Goal: Transaction & Acquisition: Purchase product/service

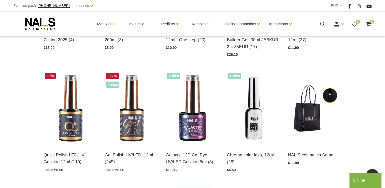
scroll to position [227, 0]
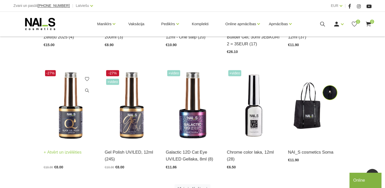
click at [65, 121] on img at bounding box center [70, 106] width 53 height 74
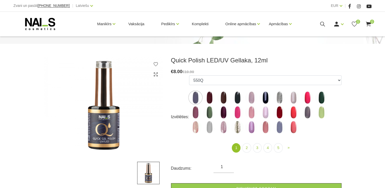
scroll to position [53, 0]
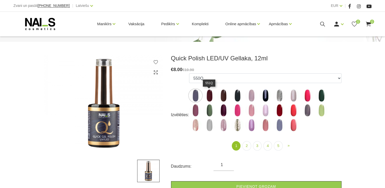
click at [206, 96] on img at bounding box center [209, 95] width 13 height 13
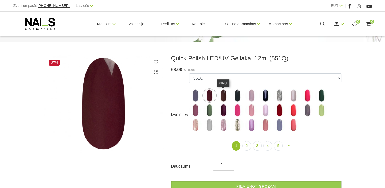
click at [225, 95] on img at bounding box center [223, 95] width 13 height 13
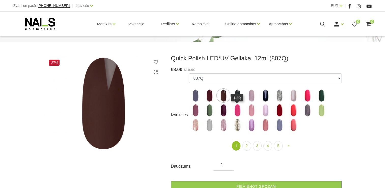
click at [236, 109] on img at bounding box center [237, 110] width 13 height 13
select select "4339"
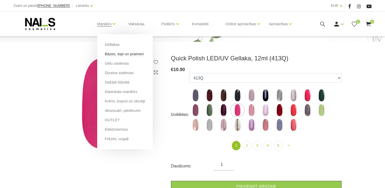
click at [121, 53] on link "Bāzes, topi un praimeri" at bounding box center [124, 54] width 39 height 6
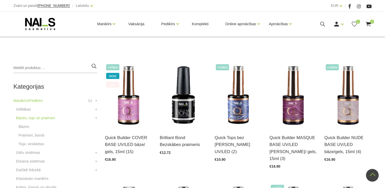
scroll to position [90, 0]
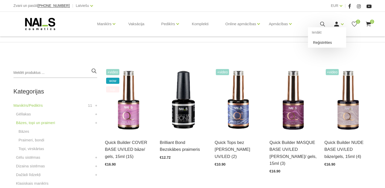
click at [334, 42] on link "Reģistrēties" at bounding box center [327, 42] width 38 height 10
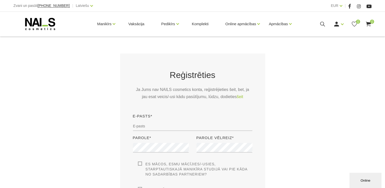
scroll to position [78, 0]
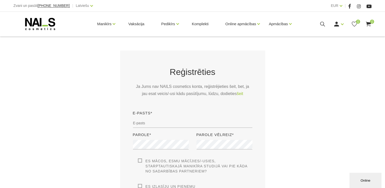
click at [156, 114] on div "E-pasts*" at bounding box center [192, 121] width 127 height 22
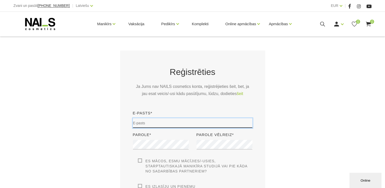
click at [158, 122] on input "email" at bounding box center [193, 123] width 120 height 10
type input "pachasegleniece@gmail.com"
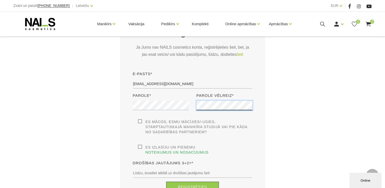
scroll to position [143, 0]
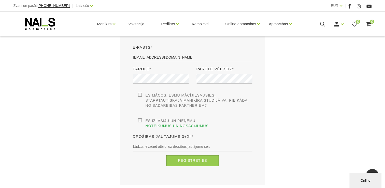
click at [149, 121] on label "Es izlasīju un pieņemu noteikumus un nosacījumus" at bounding box center [195, 123] width 115 height 10
click at [0, 0] on input "Es izlasīju un pieņemu noteikumus un nosacījumus" at bounding box center [0, 0] width 0 height 0
click at [140, 95] on label "Es mācos, esmu mācījies/-usies, Starptautiskajā Manikīra studijā vai pie kāda n…" at bounding box center [195, 100] width 115 height 15
click at [0, 0] on input "Es mācos, esmu mācījies/-usies, Starptautiskajā Manikīra studijā vai pie kāda n…" at bounding box center [0, 0] width 0 height 0
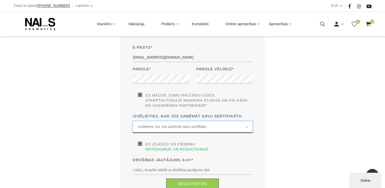
click at [165, 126] on span "Izvēlieties, kur Jūs saņēmāt savu sertifikātu" at bounding box center [192, 127] width 109 height 6
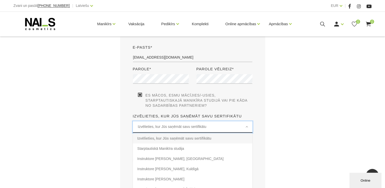
click at [165, 126] on span "Izvēlieties, kur Jūs saņēmāt savu sertifikātu" at bounding box center [192, 127] width 109 height 6
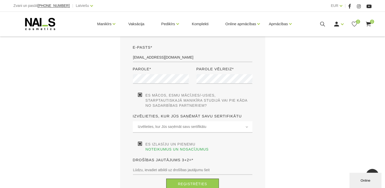
click at [142, 95] on label "Es mācos, esmu mācījies/-usies, Starptautiskajā Manikīra studijā vai pie kāda n…" at bounding box center [195, 100] width 115 height 15
click at [0, 0] on input "Es mācos, esmu mācījies/-usies, Starptautiskajā Manikīra studijā vai pie kāda n…" at bounding box center [0, 0] width 0 height 0
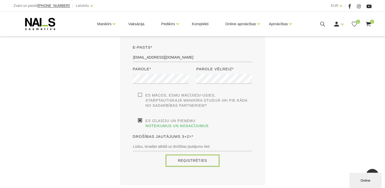
click at [199, 155] on button "Reģistrēties" at bounding box center [192, 160] width 53 height 11
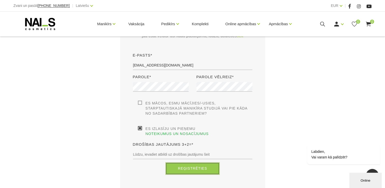
scroll to position [144, 0]
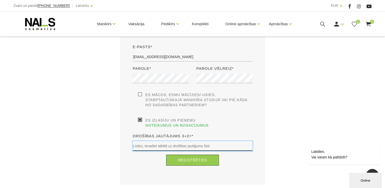
click at [179, 141] on input "text" at bounding box center [193, 146] width 120 height 10
click at [175, 133] on label "Drošības jautājums 3+2=*" at bounding box center [163, 136] width 61 height 6
click at [183, 141] on input "text" at bounding box center [193, 146] width 120 height 10
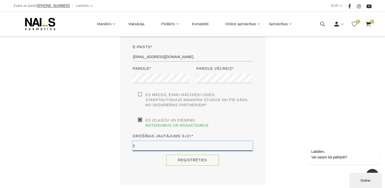
type input "5"
click at [189, 154] on button "Reģistrēties" at bounding box center [192, 159] width 53 height 11
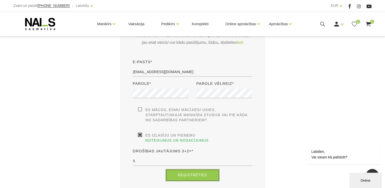
scroll to position [146, 0]
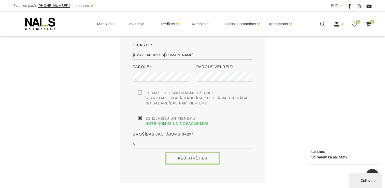
click at [183, 153] on button "Reģistrēties" at bounding box center [192, 158] width 53 height 11
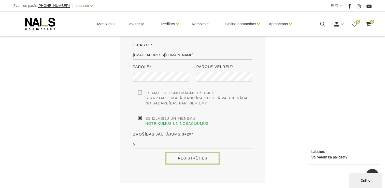
click at [183, 153] on button "Reģistrēties" at bounding box center [192, 158] width 53 height 11
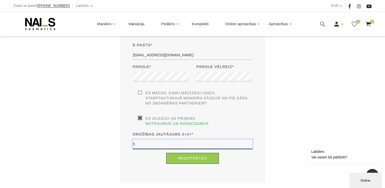
click at [203, 142] on input "5" at bounding box center [193, 144] width 120 height 10
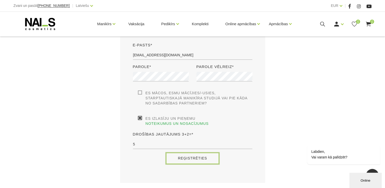
click at [203, 154] on button "Reģistrēties" at bounding box center [192, 158] width 53 height 11
click at [204, 153] on button "Reģistrēties" at bounding box center [192, 158] width 53 height 11
click at [147, 95] on label "Es mācos, esmu mācījies/-usies, Starptautiskajā Manikīra studijā vai pie kāda n…" at bounding box center [195, 97] width 115 height 15
click at [0, 0] on input "Es mācos, esmu mācījies/-usies, Starptautiskajā Manikīra studijā vai pie kāda n…" at bounding box center [0, 0] width 0 height 0
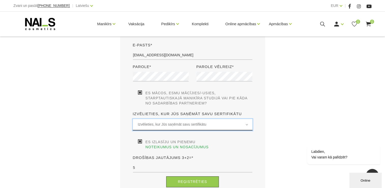
click at [165, 122] on span "Izvēlieties, kur Jūs saņēmāt savu sertifikātu" at bounding box center [192, 124] width 109 height 6
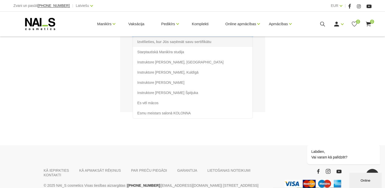
scroll to position [229, 0]
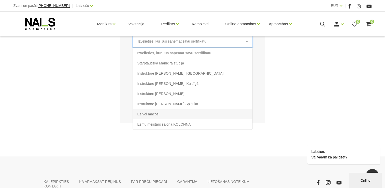
click at [166, 116] on li "Es vēl mācos" at bounding box center [193, 114] width 120 height 10
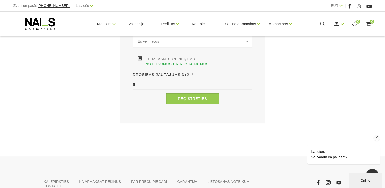
click at [351, 109] on div "Labdien, Vai varam kā palīdzēt?" at bounding box center [337, 133] width 92 height 72
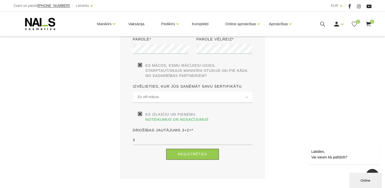
scroll to position [176, 0]
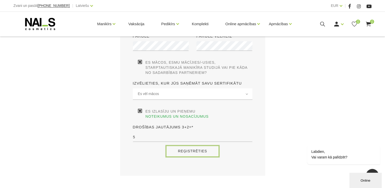
click at [199, 146] on button "Reģistrēties" at bounding box center [192, 151] width 53 height 11
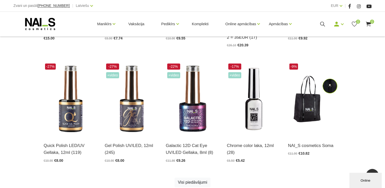
scroll to position [236, 0]
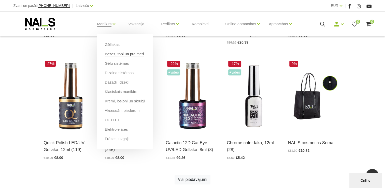
click at [112, 53] on link "Bāzes, topi un praimeri" at bounding box center [124, 54] width 39 height 6
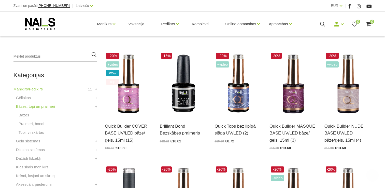
scroll to position [115, 0]
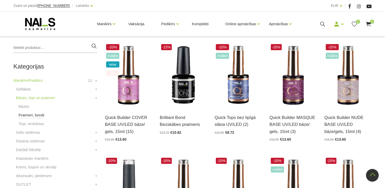
click at [29, 116] on link "Praimeri, bondi" at bounding box center [32, 115] width 26 height 6
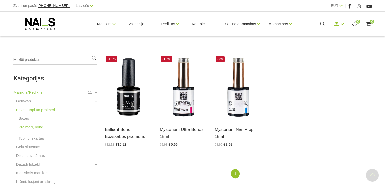
scroll to position [104, 0]
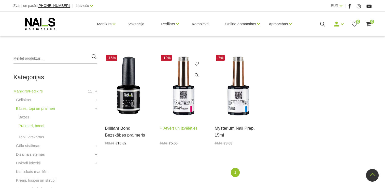
click at [176, 130] on link "Atvērt un izvēlēties" at bounding box center [179, 128] width 38 height 7
click at [20, 117] on link "Bāzes" at bounding box center [24, 117] width 11 height 6
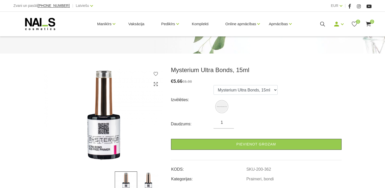
scroll to position [43, 0]
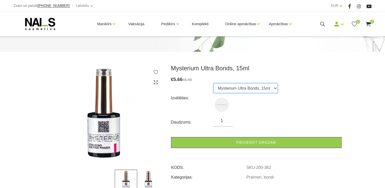
click at [258, 88] on select "Mysterium Ultra Bonds, 15ml" at bounding box center [246, 88] width 64 height 10
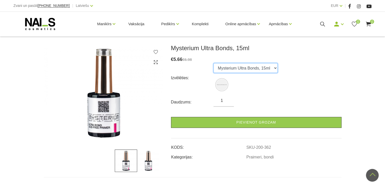
scroll to position [62, 0]
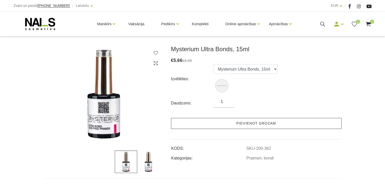
click at [257, 125] on link "Pievienot grozam" at bounding box center [256, 123] width 171 height 11
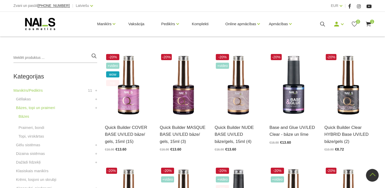
scroll to position [106, 0]
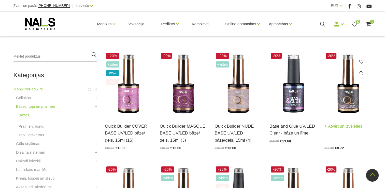
click at [344, 82] on img at bounding box center [348, 83] width 47 height 65
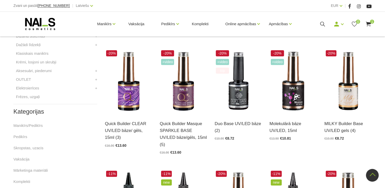
scroll to position [223, 0]
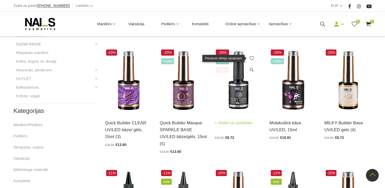
click at [251, 57] on icon at bounding box center [251, 58] width 5 height 5
click at [250, 55] on link at bounding box center [252, 58] width 10 height 10
click at [252, 58] on icon at bounding box center [251, 58] width 5 height 5
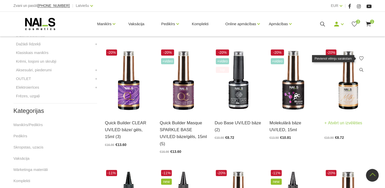
click at [361, 58] on icon at bounding box center [361, 58] width 5 height 5
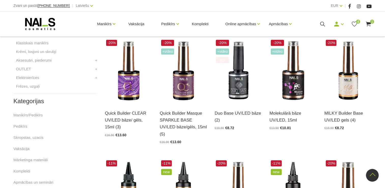
scroll to position [233, 0]
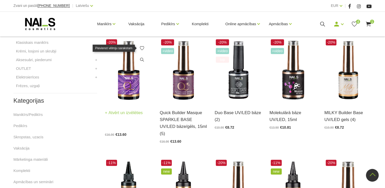
click at [142, 48] on icon at bounding box center [141, 48] width 5 height 5
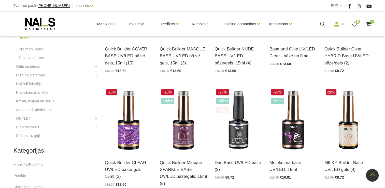
scroll to position [179, 0]
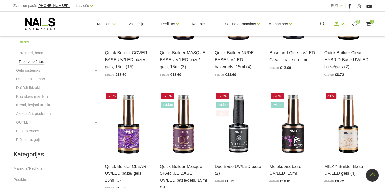
click at [30, 62] on link "Topi, virskārtas" at bounding box center [31, 62] width 25 height 6
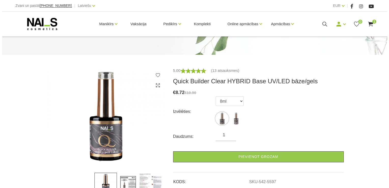
scroll to position [39, 0]
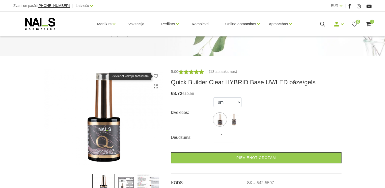
click at [157, 77] on icon at bounding box center [155, 76] width 5 height 5
click at [368, 24] on icon at bounding box center [368, 24] width 6 height 6
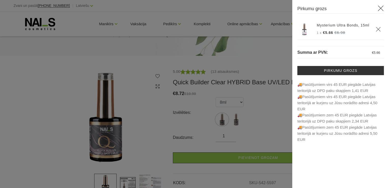
click at [342, 26] on link "Mysterium Ultra Bonds, 15ml" at bounding box center [343, 25] width 53 height 5
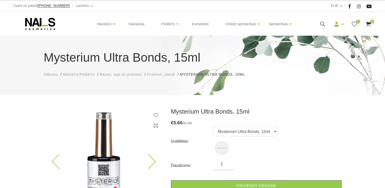
click at [152, 116] on img at bounding box center [104, 156] width 120 height 97
click at [158, 115] on img at bounding box center [104, 156] width 120 height 97
click at [156, 115] on icon at bounding box center [155, 115] width 5 height 5
click at [155, 115] on icon at bounding box center [155, 115] width 5 height 5
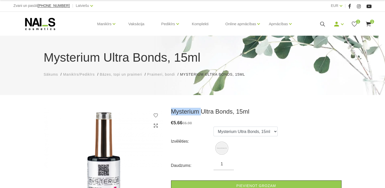
click at [155, 115] on icon at bounding box center [155, 115] width 5 height 5
drag, startPoint x: 155, startPoint y: 115, endPoint x: 264, endPoint y: 99, distance: 109.6
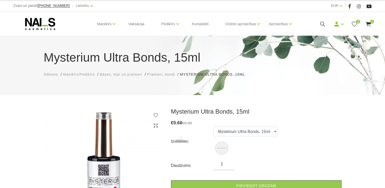
click at [264, 99] on div "Mysterium Ultra Bonds, 15ml Sākums Manikīrs/Pedikīrs Bāzes, topi un praimeri Pr…" at bounding box center [192, 157] width 385 height 315
click at [373, 21] on span "1" at bounding box center [372, 22] width 4 height 4
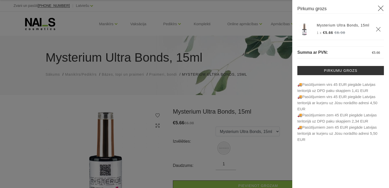
click at [377, 29] on icon "Delete" at bounding box center [378, 29] width 5 height 5
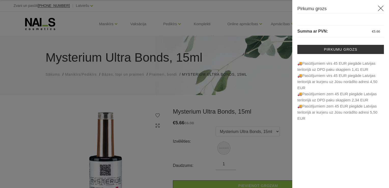
click at [380, 7] on icon at bounding box center [380, 8] width 6 height 6
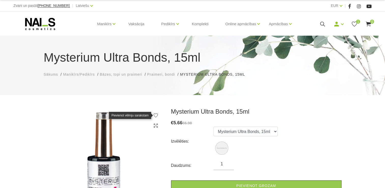
click at [156, 115] on icon at bounding box center [155, 115] width 5 height 5
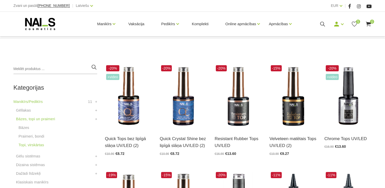
scroll to position [96, 0]
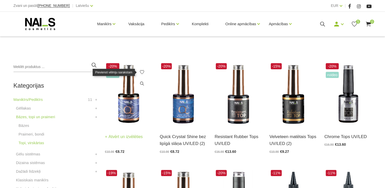
click at [143, 72] on icon at bounding box center [141, 71] width 5 height 5
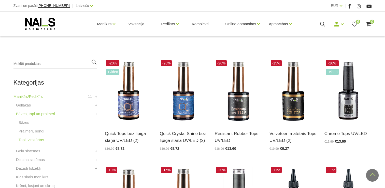
scroll to position [96, 0]
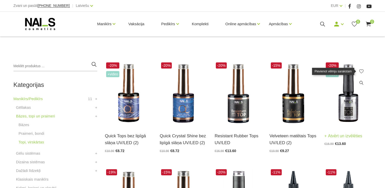
click at [361, 71] on icon at bounding box center [361, 71] width 5 height 5
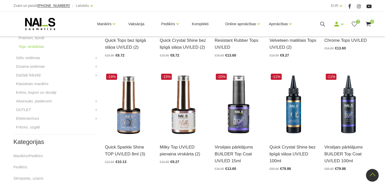
scroll to position [193, 0]
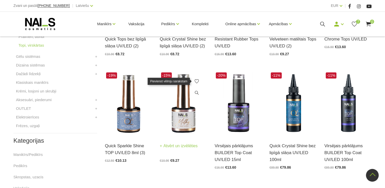
click at [196, 81] on icon at bounding box center [196, 81] width 5 height 5
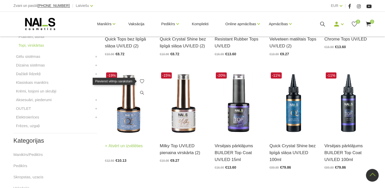
click at [142, 81] on icon at bounding box center [141, 81] width 5 height 5
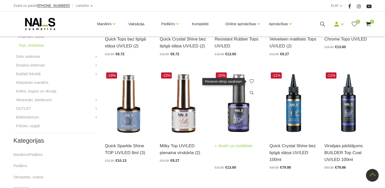
click at [251, 80] on icon at bounding box center [251, 81] width 5 height 5
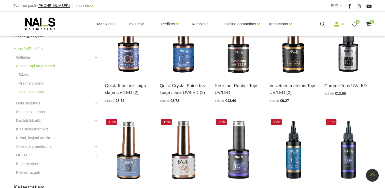
scroll to position [146, 0]
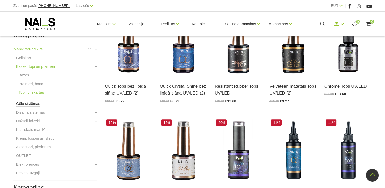
click at [20, 103] on link "Gēlu sistēmas" at bounding box center [28, 104] width 24 height 6
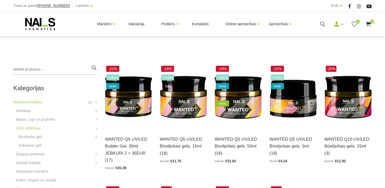
scroll to position [94, 0]
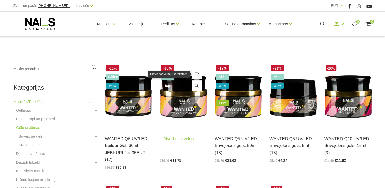
click at [197, 73] on icon at bounding box center [196, 74] width 5 height 5
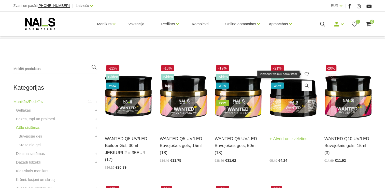
click at [306, 74] on icon at bounding box center [306, 74] width 5 height 5
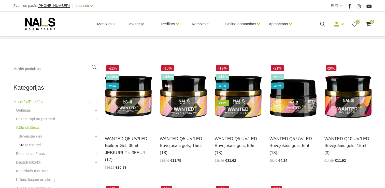
click at [29, 145] on link "Krāsainie gēli" at bounding box center [30, 145] width 23 height 6
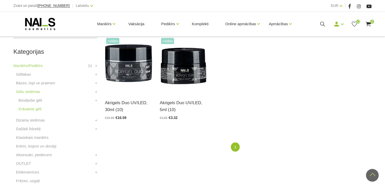
scroll to position [139, 0]
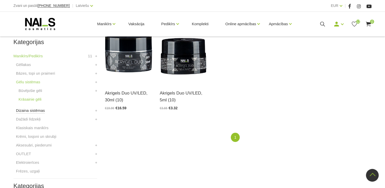
click at [23, 109] on link "Dizaina sistēmas" at bounding box center [30, 110] width 29 height 6
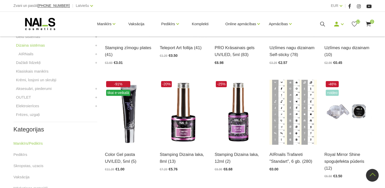
scroll to position [186, 0]
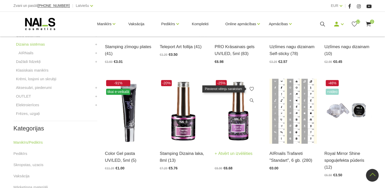
click at [250, 88] on icon at bounding box center [251, 88] width 5 height 5
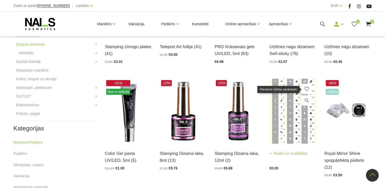
click at [307, 88] on icon at bounding box center [306, 88] width 5 height 5
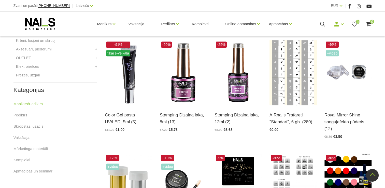
scroll to position [225, 0]
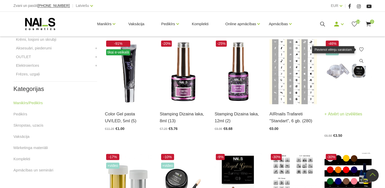
click at [361, 48] on icon at bounding box center [361, 49] width 5 height 5
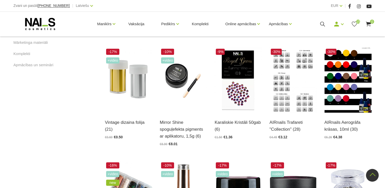
scroll to position [331, 0]
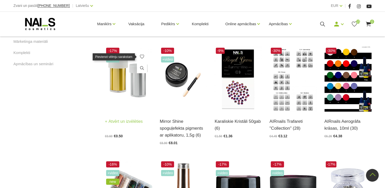
click at [143, 56] on icon at bounding box center [141, 56] width 5 height 5
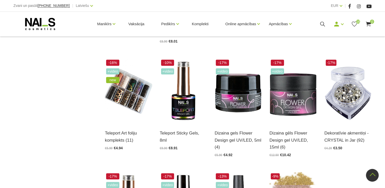
scroll to position [432, 0]
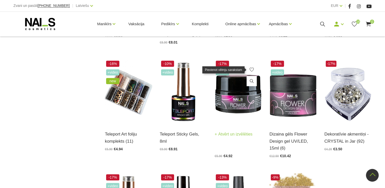
click at [251, 69] on icon at bounding box center [251, 69] width 5 height 5
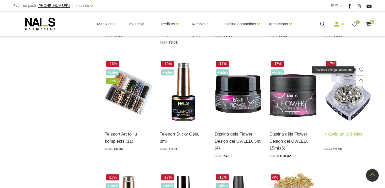
click at [361, 71] on use at bounding box center [361, 69] width 4 height 4
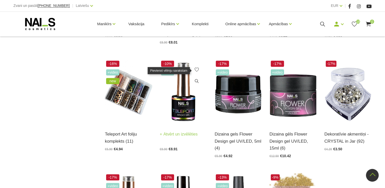
click at [195, 68] on use at bounding box center [197, 69] width 4 height 4
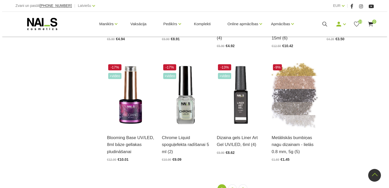
scroll to position [543, 0]
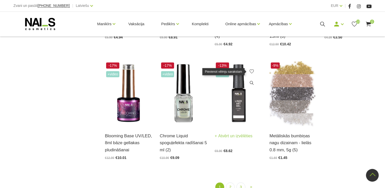
click at [251, 71] on icon at bounding box center [251, 71] width 5 height 5
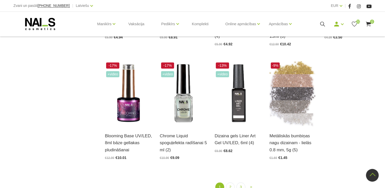
click at [320, 23] on use at bounding box center [322, 24] width 5 height 5
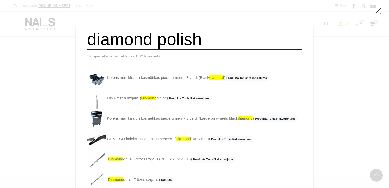
type input "diamond polish"
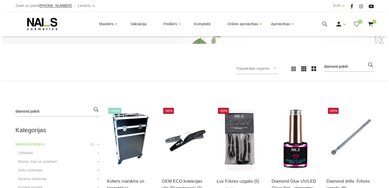
scroll to position [89, 0]
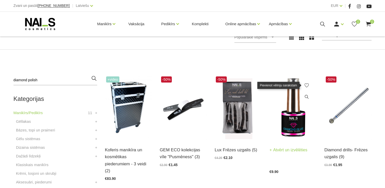
click at [306, 84] on icon at bounding box center [306, 85] width 5 height 5
click at [307, 84] on icon at bounding box center [306, 85] width 5 height 5
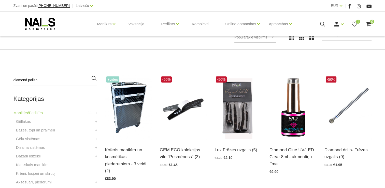
click at [354, 22] on icon at bounding box center [354, 24] width 6 height 6
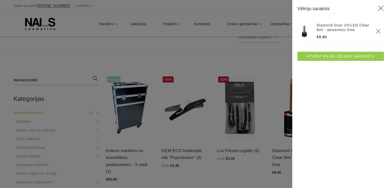
click at [359, 52] on link "Atvērt pilno vēlmju sarakstu" at bounding box center [340, 56] width 87 height 9
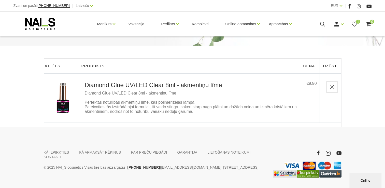
scroll to position [67, 0]
